Goal: Information Seeking & Learning: Learn about a topic

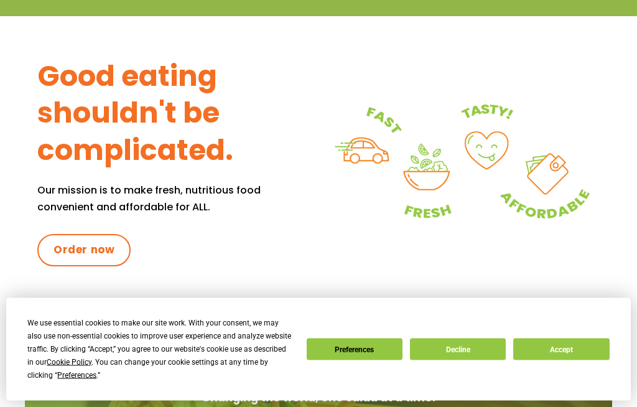
scroll to position [412, 0]
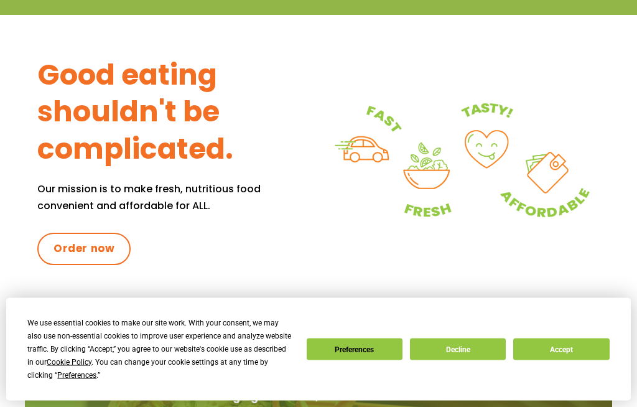
click at [562, 360] on button "Accept" at bounding box center [561, 349] width 96 height 22
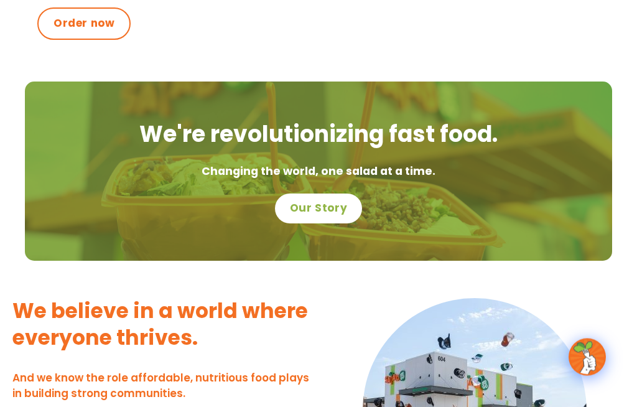
scroll to position [638, 0]
click at [606, 173] on div "We're revolutionizing fast food. Changing the world, one salad at a time. Our S…" at bounding box center [318, 170] width 587 height 179
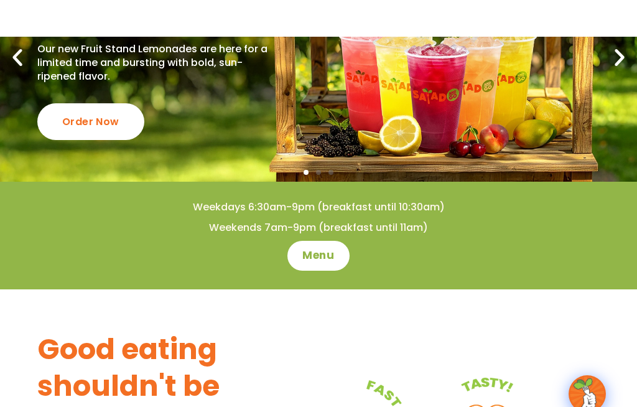
scroll to position [137, 0]
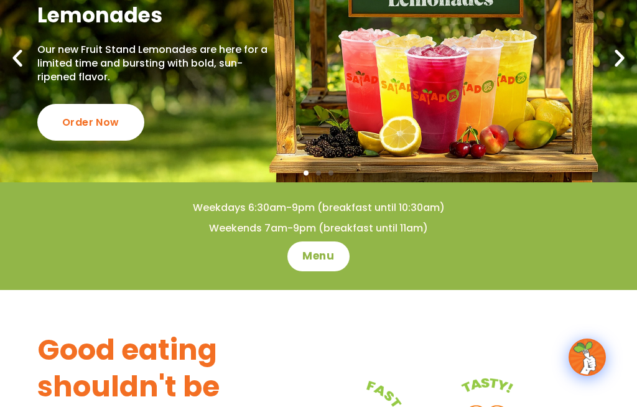
click at [323, 254] on span "Menu" at bounding box center [318, 256] width 32 height 15
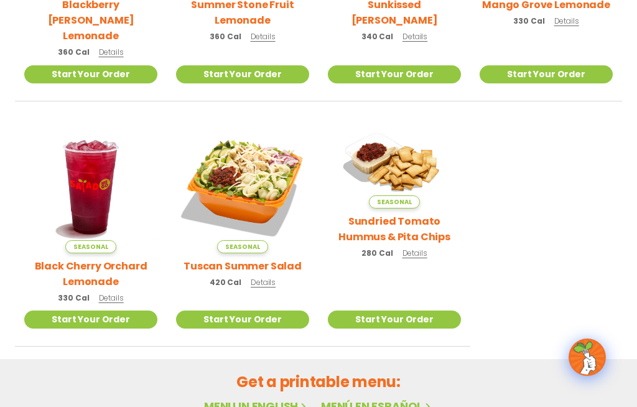
scroll to position [458, 0]
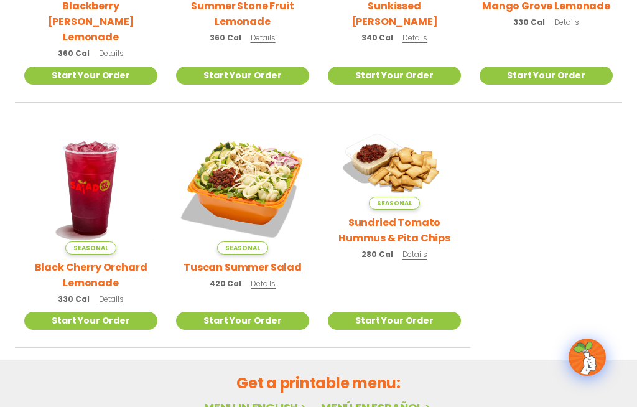
click at [262, 172] on img at bounding box center [242, 187] width 133 height 133
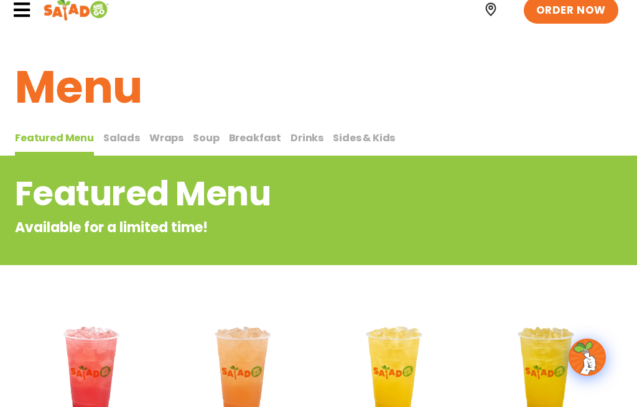
scroll to position [0, 0]
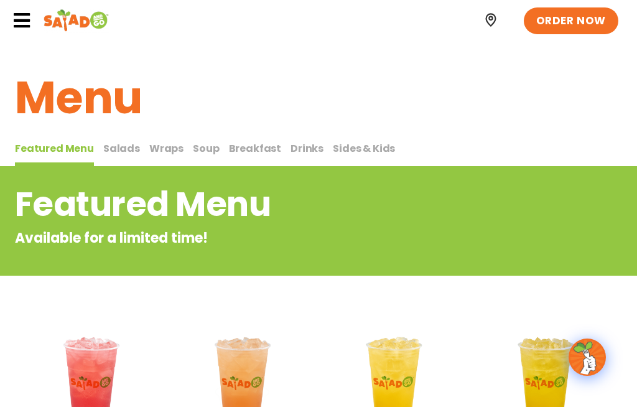
click at [128, 147] on span "Salads" at bounding box center [121, 148] width 37 height 14
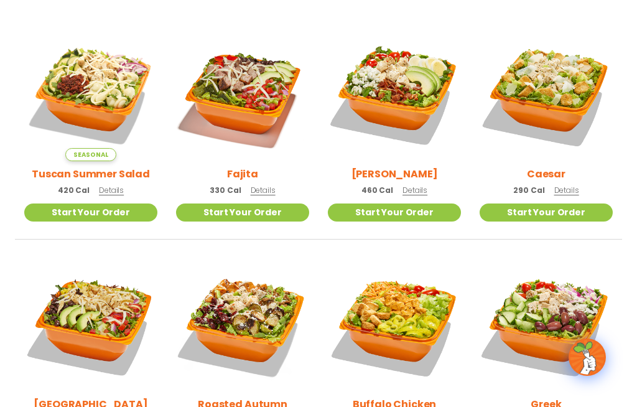
scroll to position [351, 0]
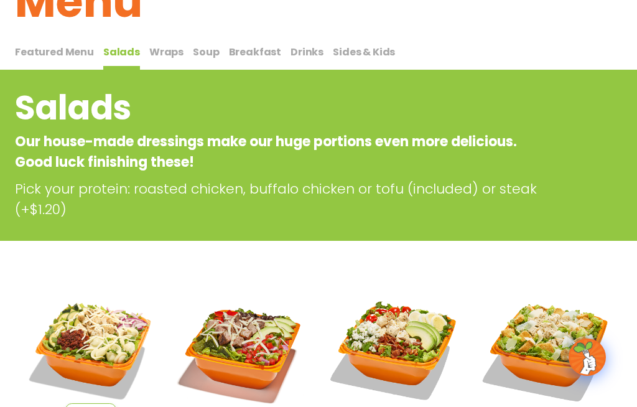
scroll to position [96, 0]
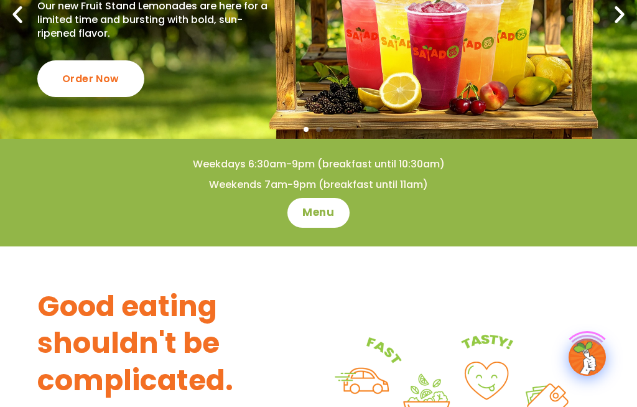
scroll to position [180, 0]
